Goal: Use online tool/utility: Utilize a website feature to perform a specific function

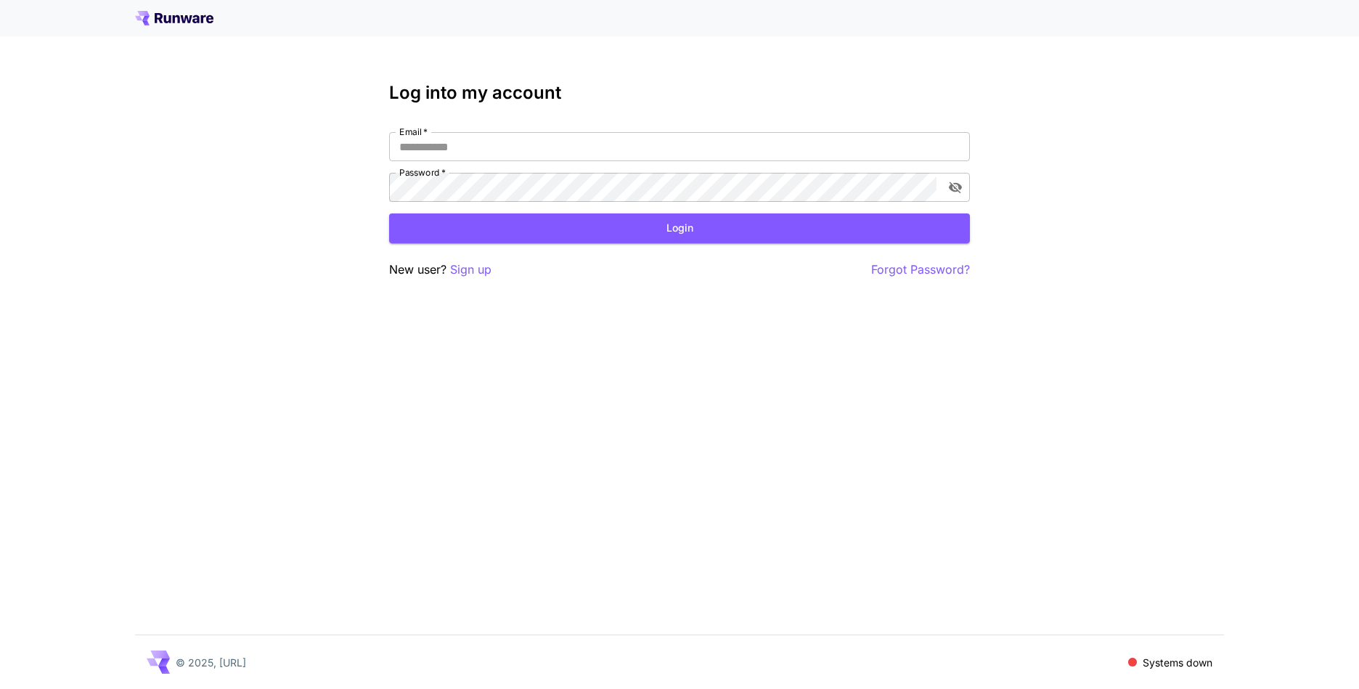
click at [0, 688] on nordpass-portal at bounding box center [0, 689] width 0 height 0
type input "**********"
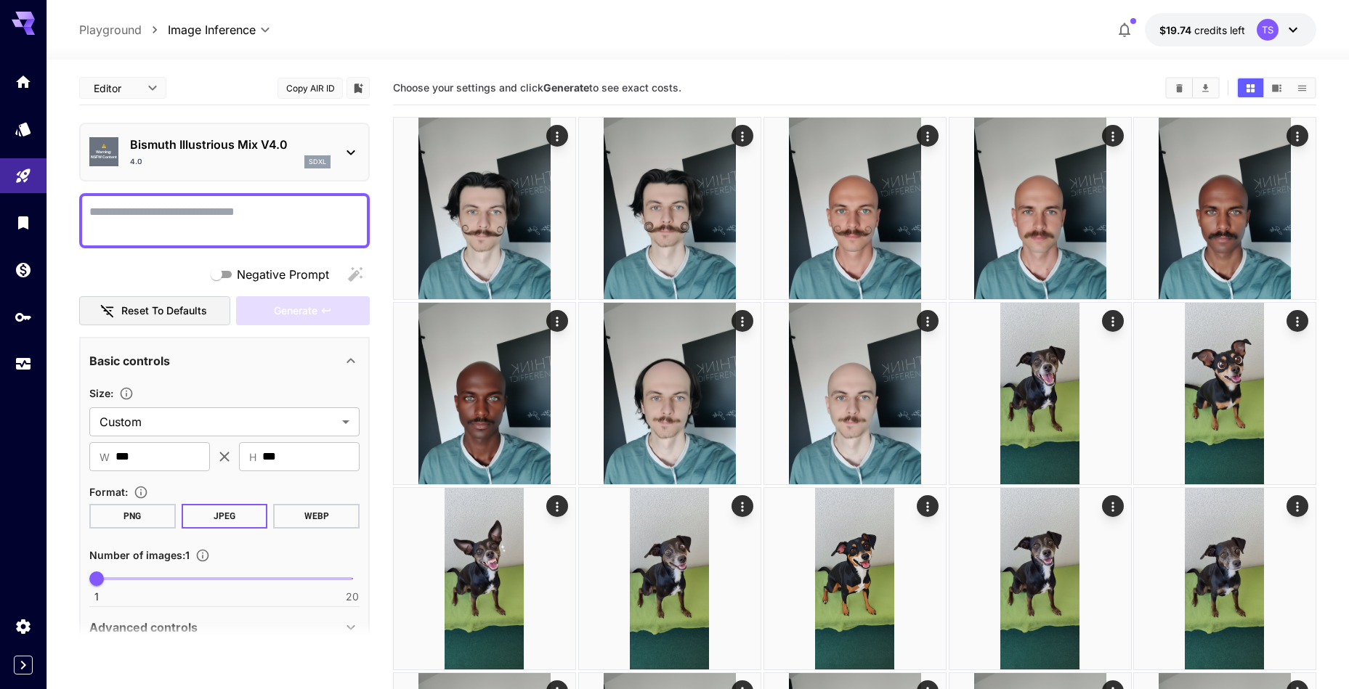
click at [192, 150] on p "Bismuth Illustrious Mix V4.0" at bounding box center [230, 144] width 200 height 17
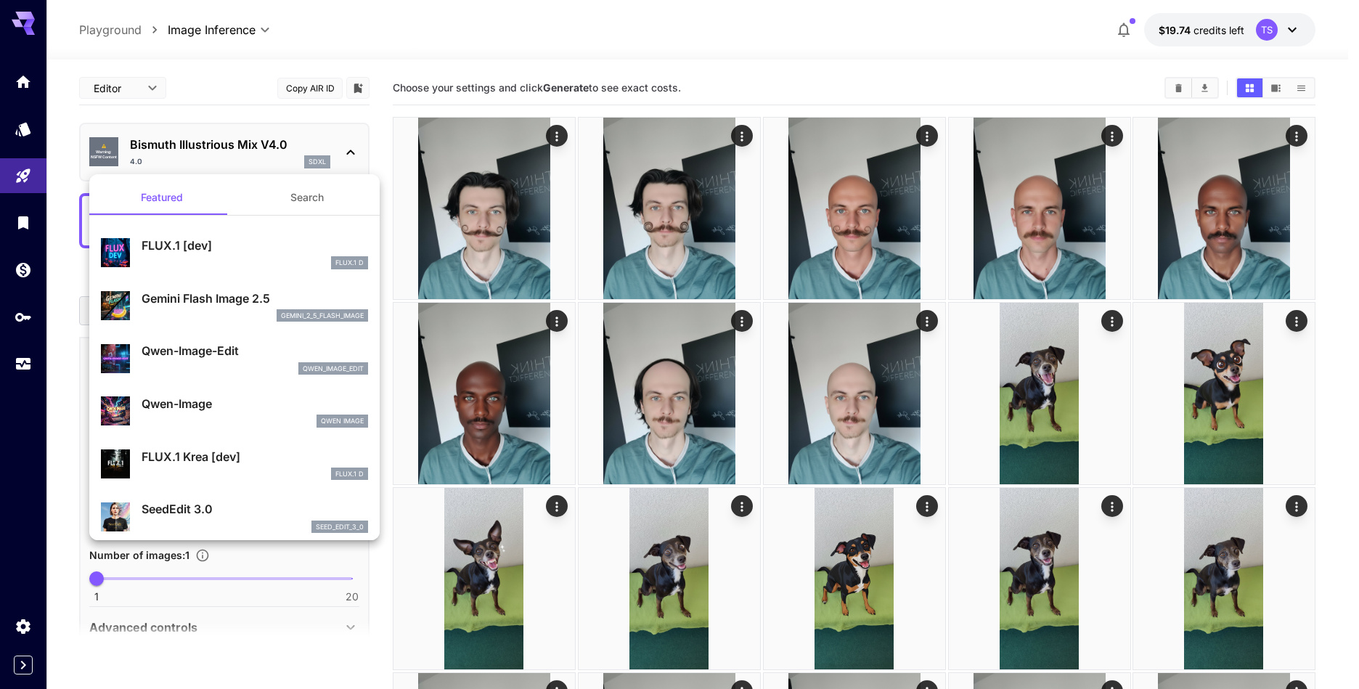
click at [201, 312] on div "gemini_2_5_flash_image" at bounding box center [255, 315] width 227 height 13
